Goal: Transaction & Acquisition: Subscribe to service/newsletter

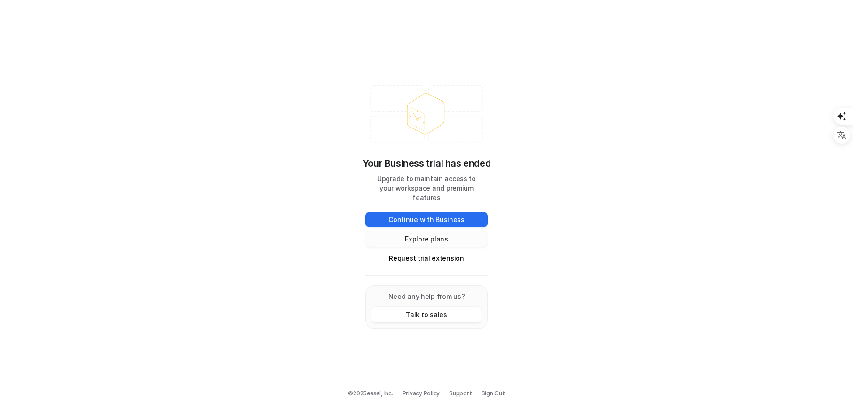
click at [439, 234] on button "Explore plans" at bounding box center [426, 239] width 122 height 16
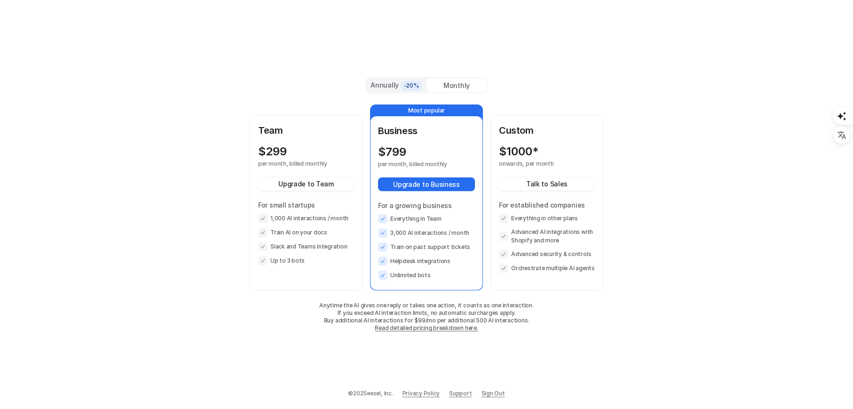
click at [396, 87] on div "Annually -20%" at bounding box center [396, 85] width 53 height 10
click at [455, 89] on div "Monthly" at bounding box center [457, 86] width 60 height 14
click at [309, 264] on li "Up to 3 bots" at bounding box center [306, 260] width 96 height 9
click at [718, 64] on div "Annually -20% Monthly Team $ 299 per month, billed monthly Upgrade to Team For …" at bounding box center [426, 204] width 853 height 409
